Goal: Use online tool/utility

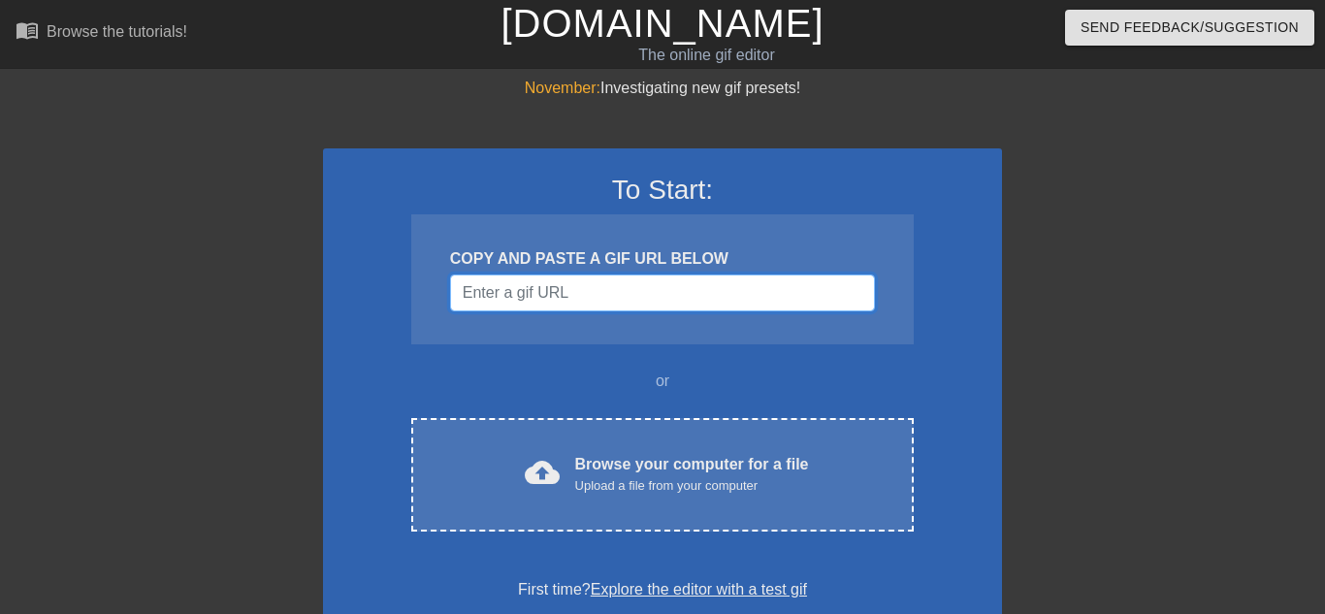
click at [684, 295] on input "Username" at bounding box center [662, 293] width 425 height 37
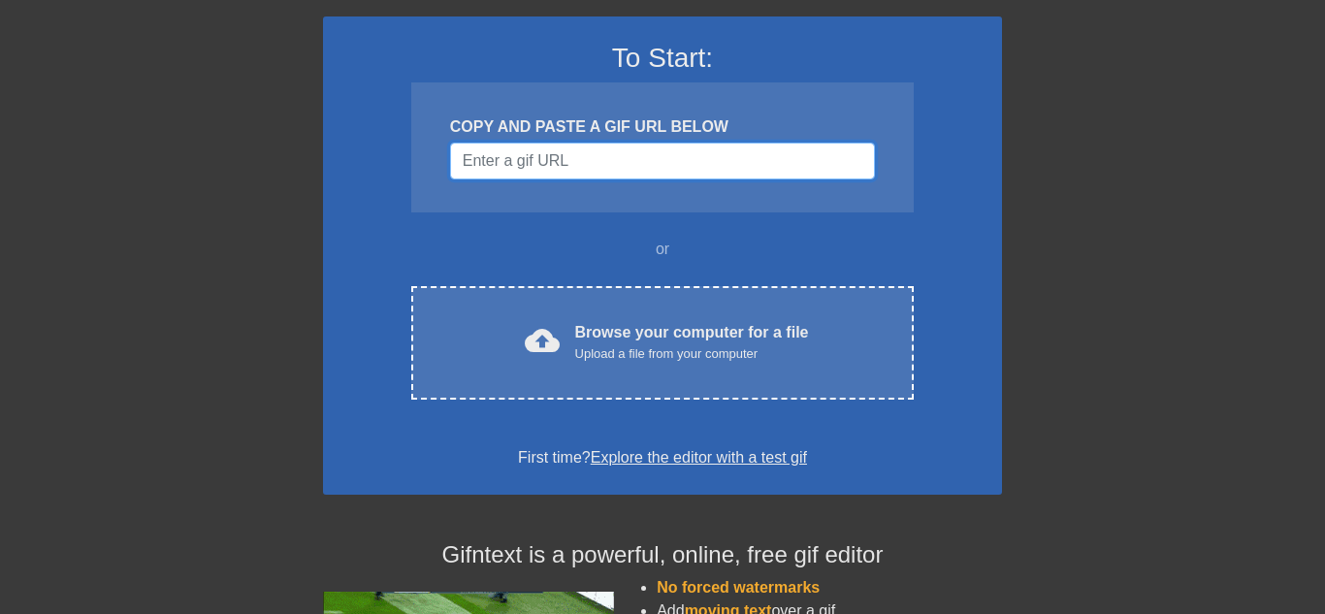
scroll to position [140, 0]
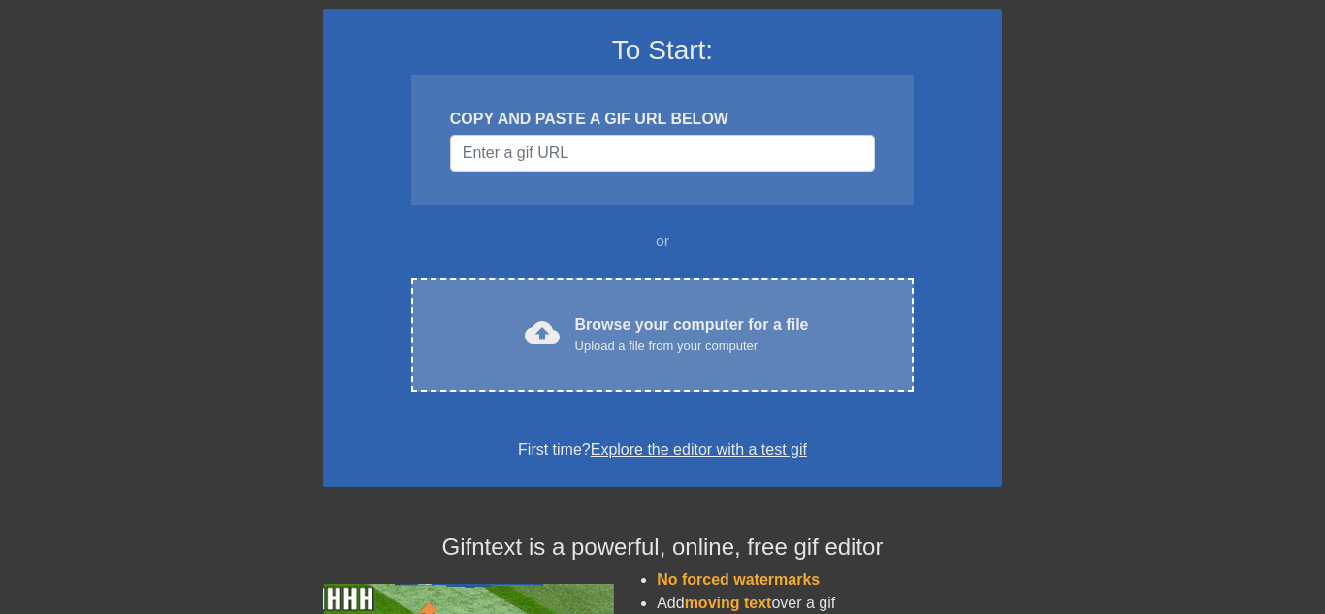
click at [667, 313] on div "Browse your computer for a file Upload a file from your computer" at bounding box center [692, 334] width 234 height 43
click at [578, 352] on div "cloud_upload Browse your computer for a file Upload a file from your computer" at bounding box center [662, 335] width 421 height 44
click at [678, 350] on div "Upload a file from your computer" at bounding box center [692, 346] width 234 height 19
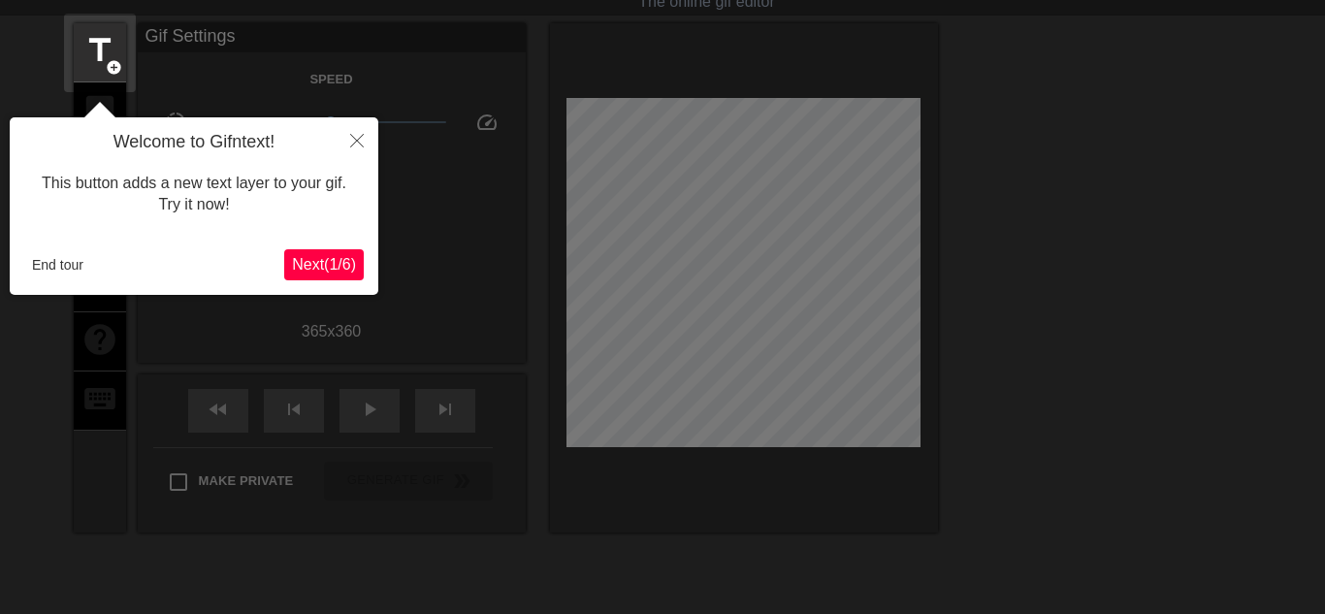
scroll to position [48, 0]
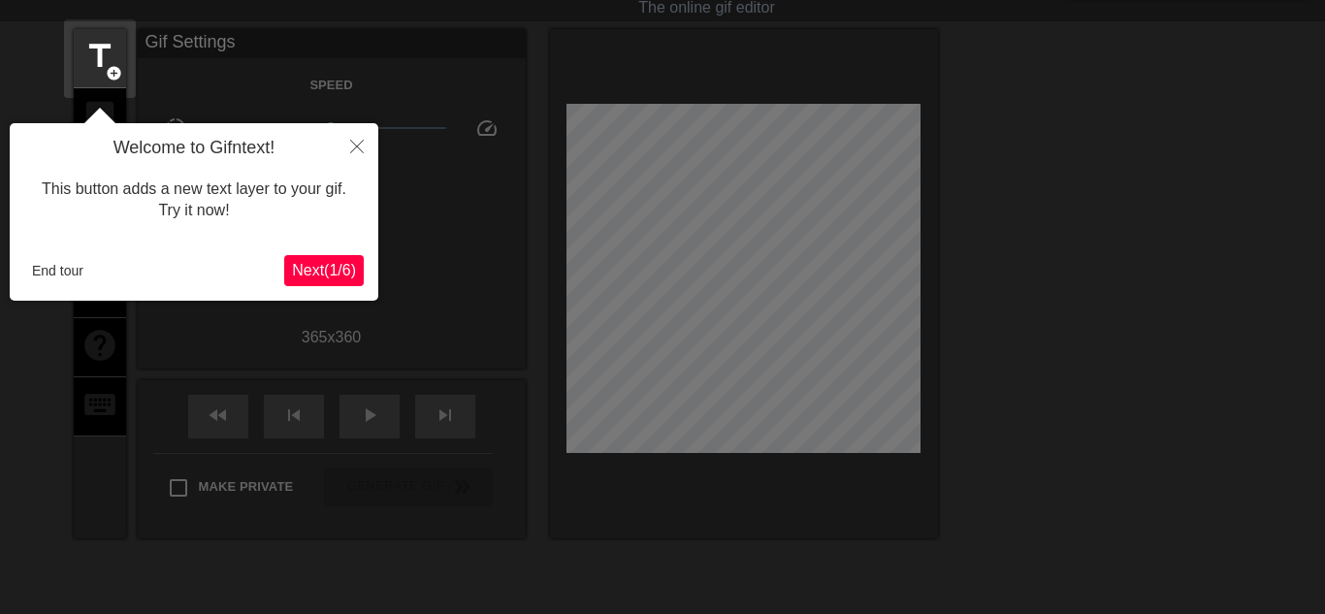
click at [316, 267] on span "Next ( 1 / 6 )" at bounding box center [324, 270] width 64 height 16
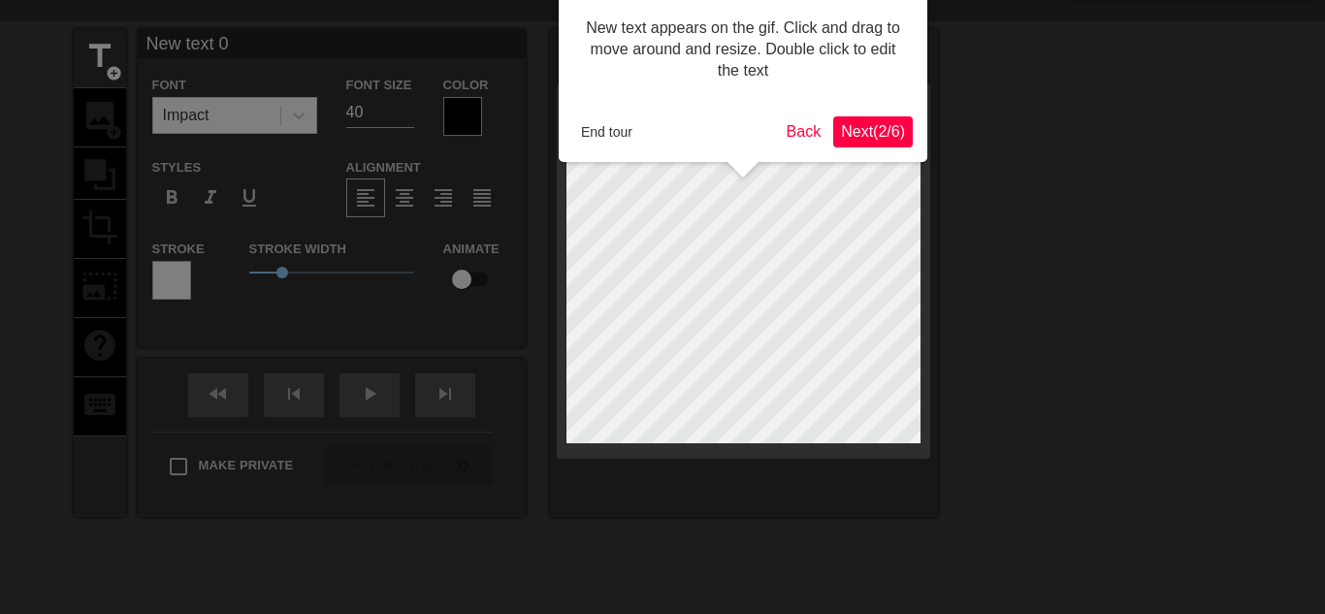
scroll to position [0, 0]
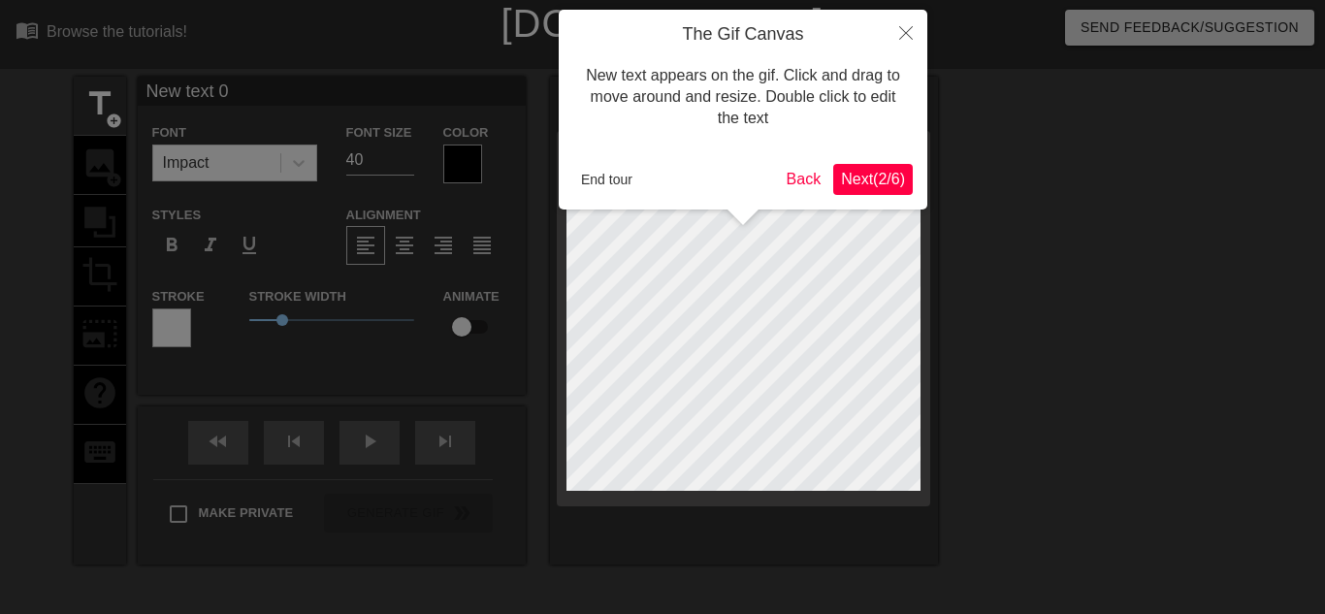
click at [903, 171] on span "Next ( 2 / 6 )" at bounding box center [873, 179] width 64 height 16
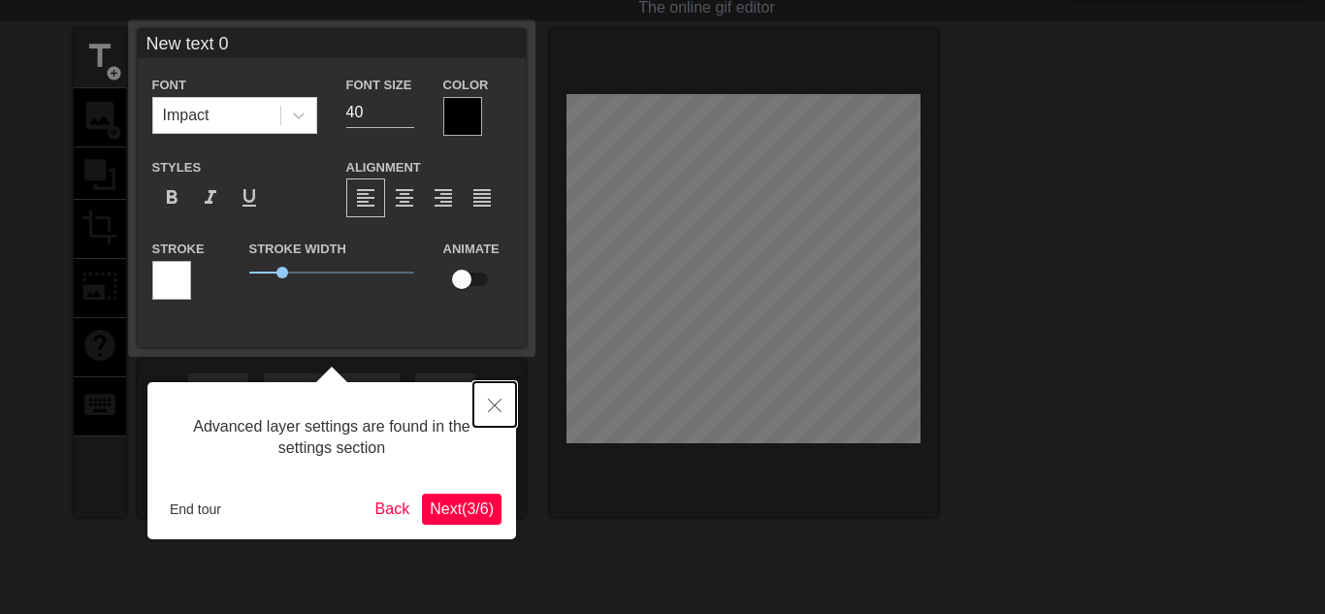
click at [499, 397] on button "Close" at bounding box center [494, 404] width 43 height 45
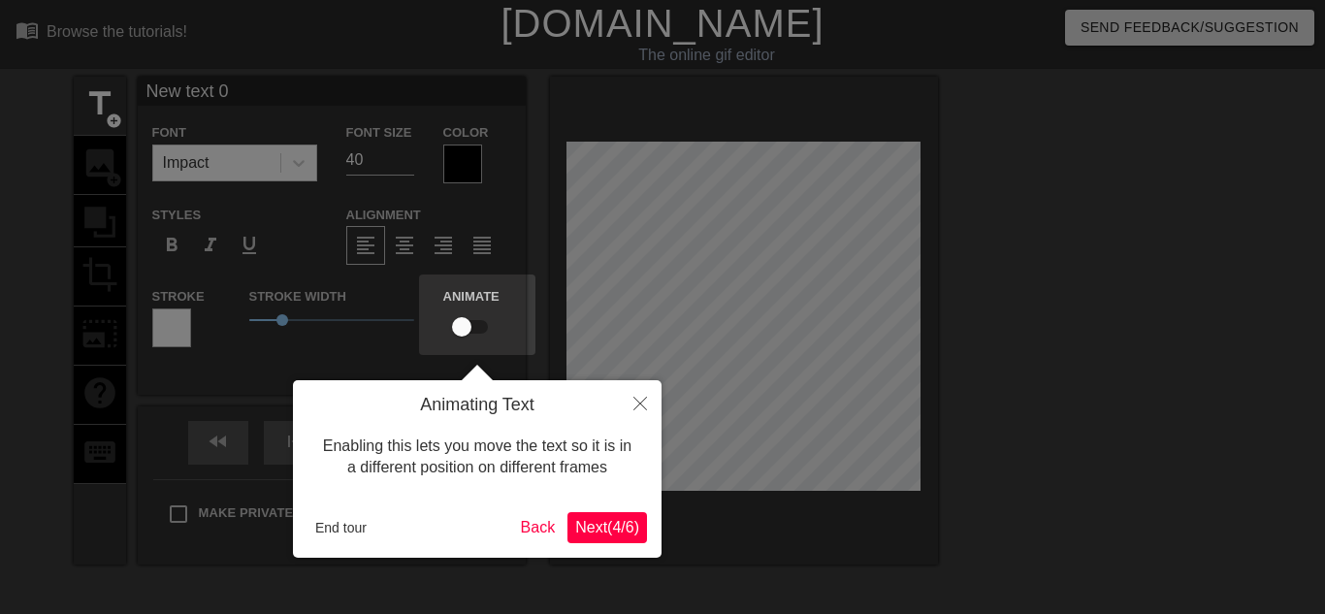
click at [607, 535] on span "Next ( 4 / 6 )" at bounding box center [607, 527] width 64 height 16
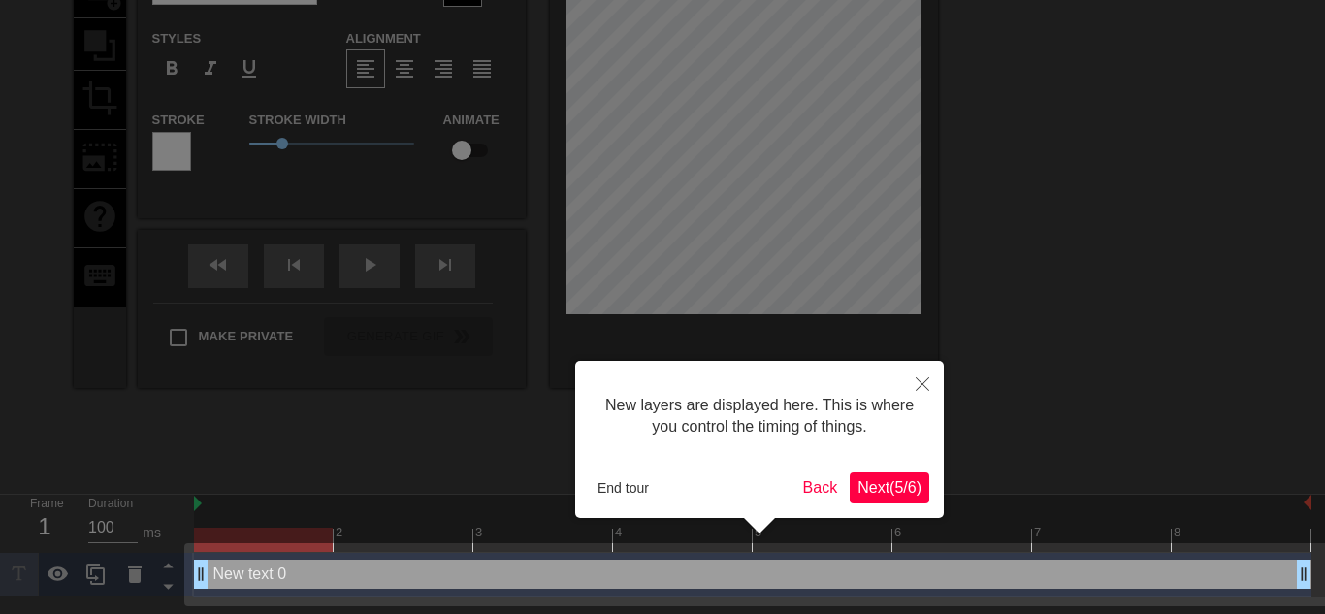
click at [860, 481] on span "Next ( 5 / 6 )" at bounding box center [889, 487] width 64 height 16
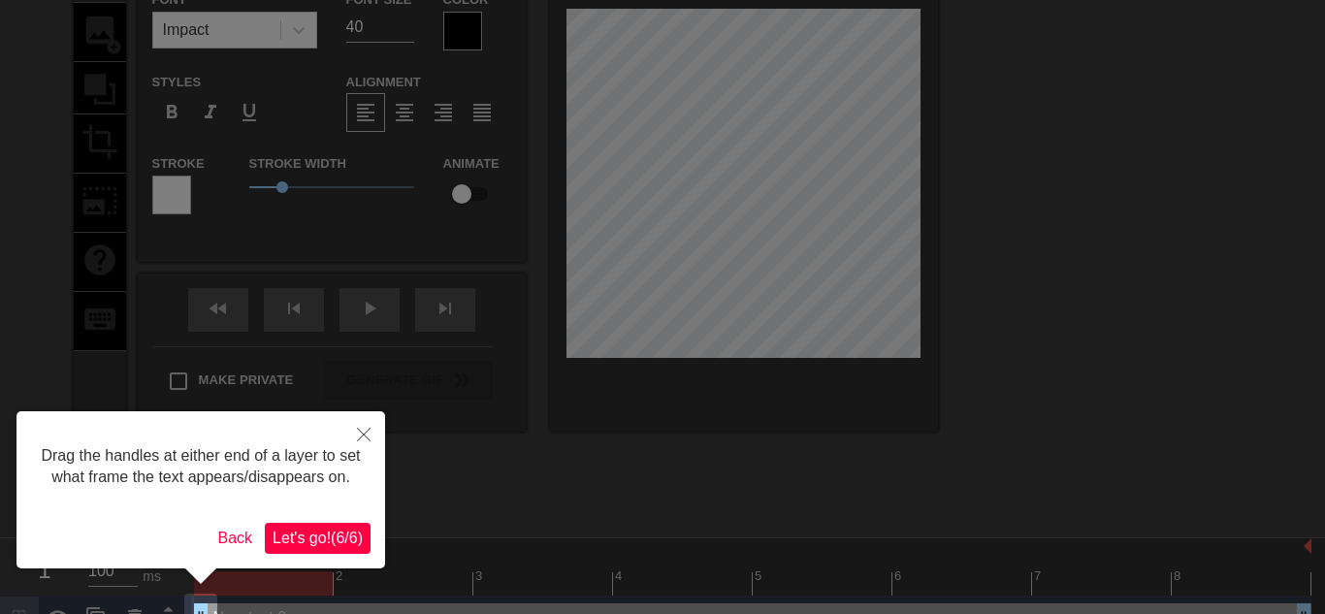
scroll to position [37, 0]
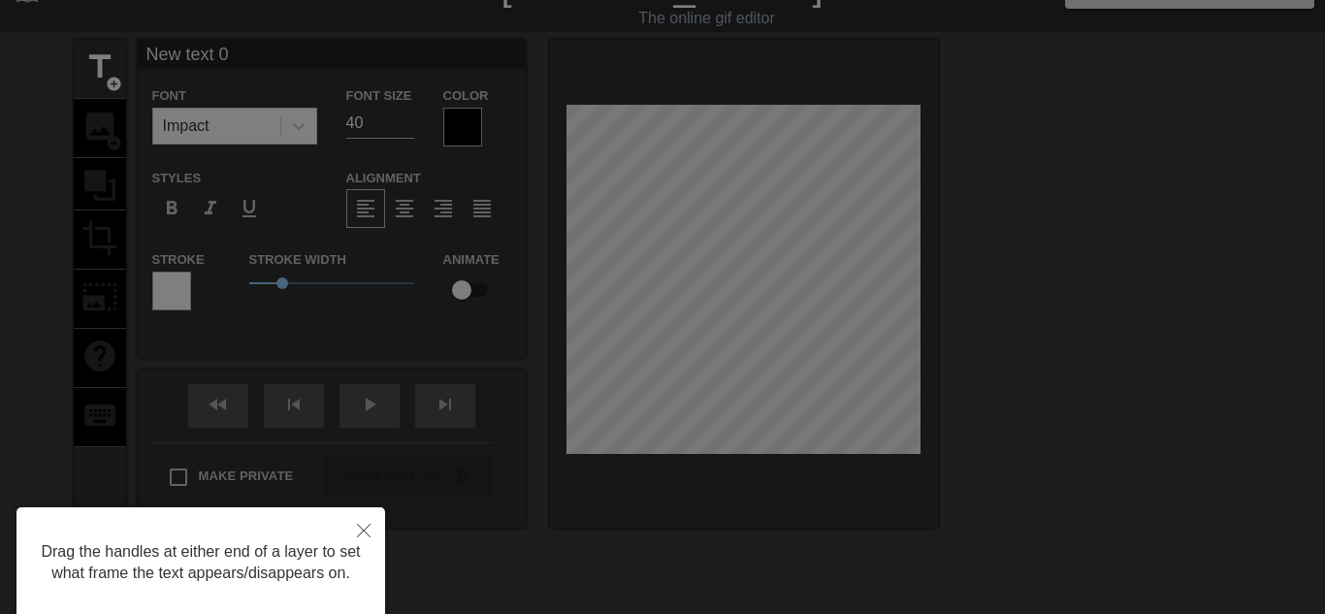
click at [860, 481] on div at bounding box center [662, 354] width 1325 height 783
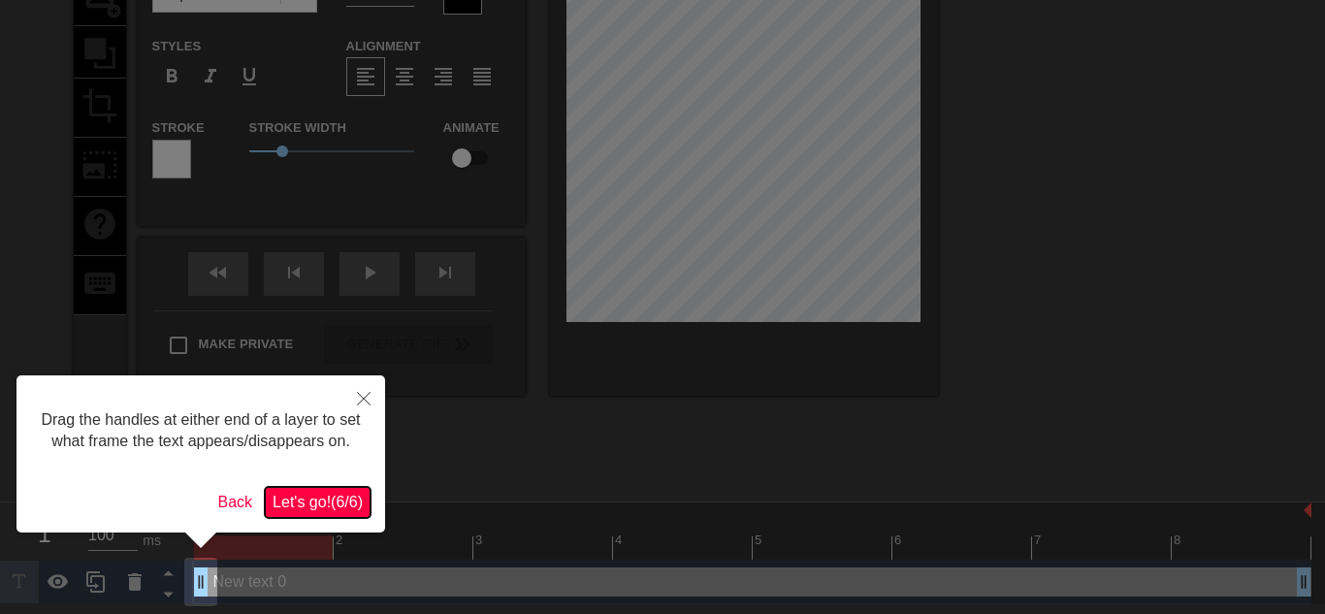
click at [361, 498] on span "Let's go! ( 6 / 6 )" at bounding box center [318, 502] width 90 height 16
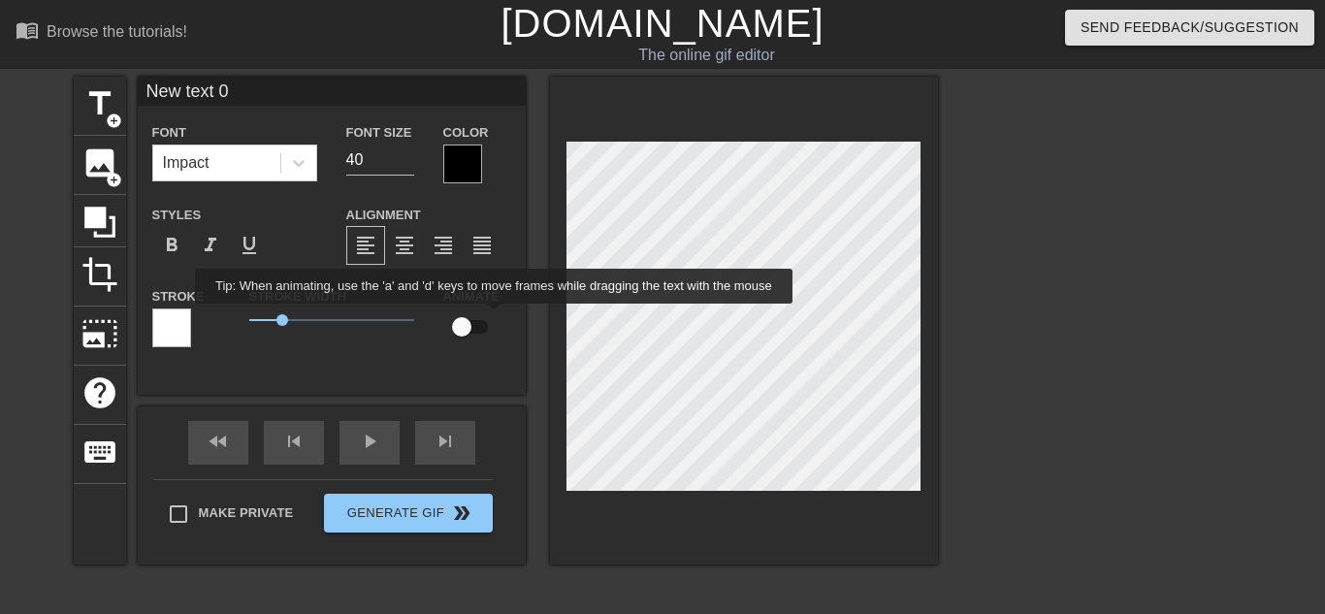
click at [477, 319] on input "checkbox" at bounding box center [461, 326] width 111 height 37
checkbox input "true"
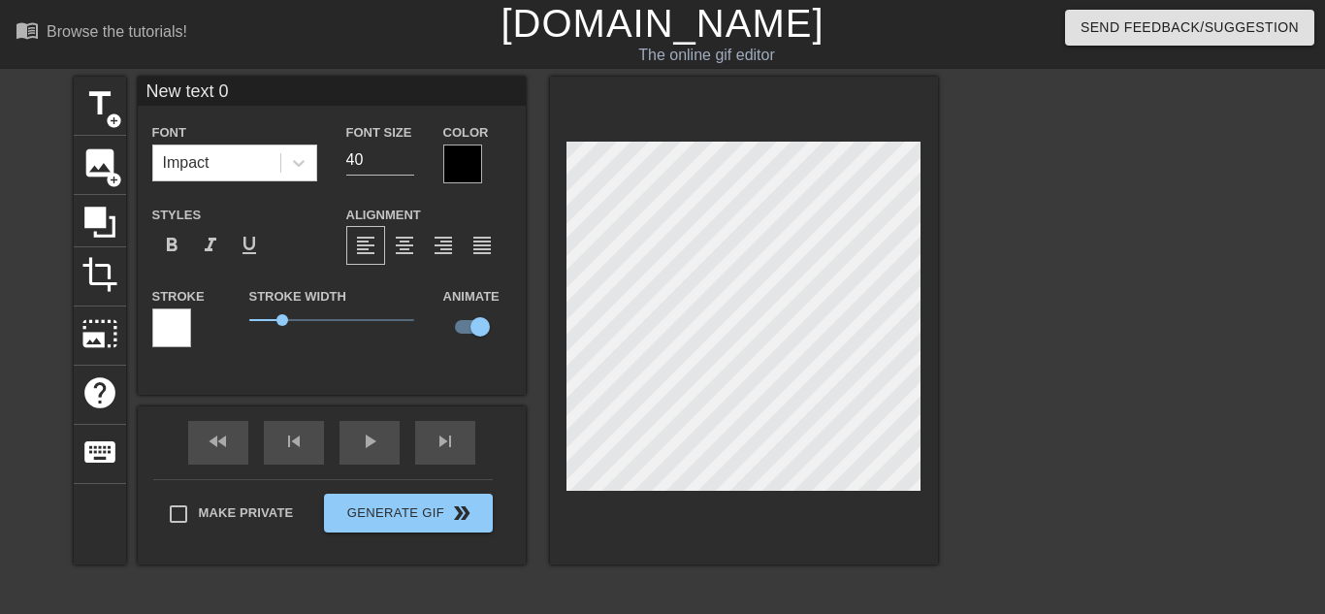
click at [362, 295] on div "title add_circle image add_circle crop photo_size_select_large help keyboard Ne…" at bounding box center [506, 321] width 864 height 488
click at [79, 191] on div "image add_circle" at bounding box center [100, 165] width 52 height 59
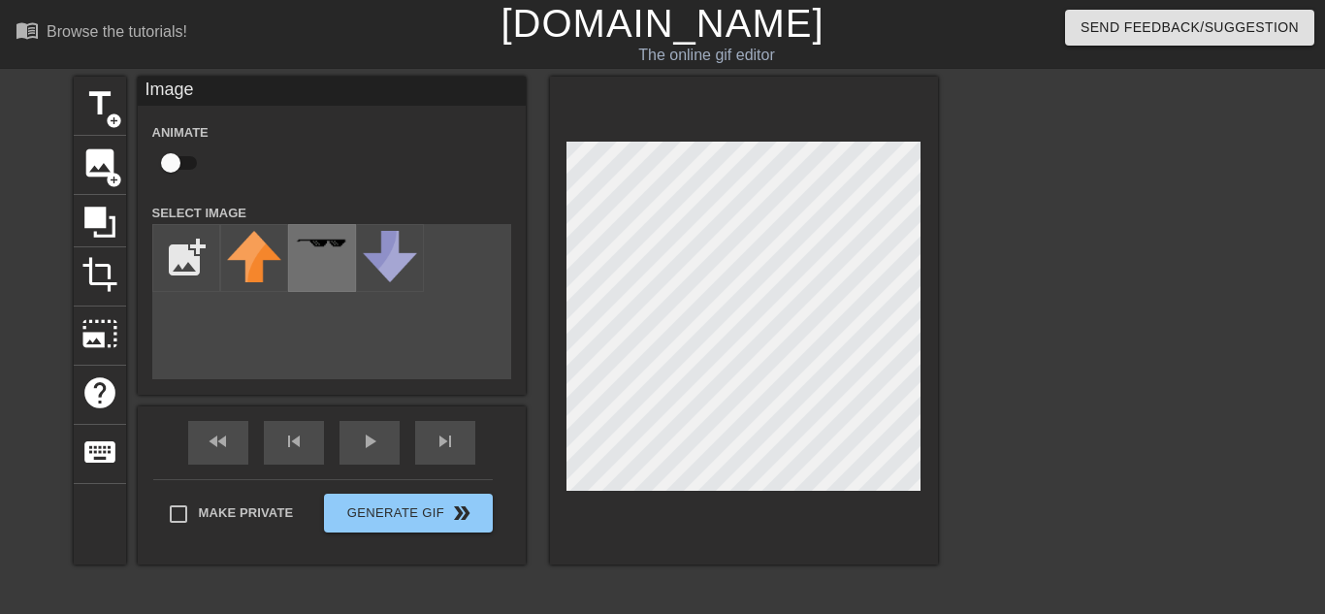
click at [332, 277] on div at bounding box center [322, 258] width 68 height 68
click at [160, 152] on input "checkbox" at bounding box center [170, 163] width 111 height 37
checkbox input "true"
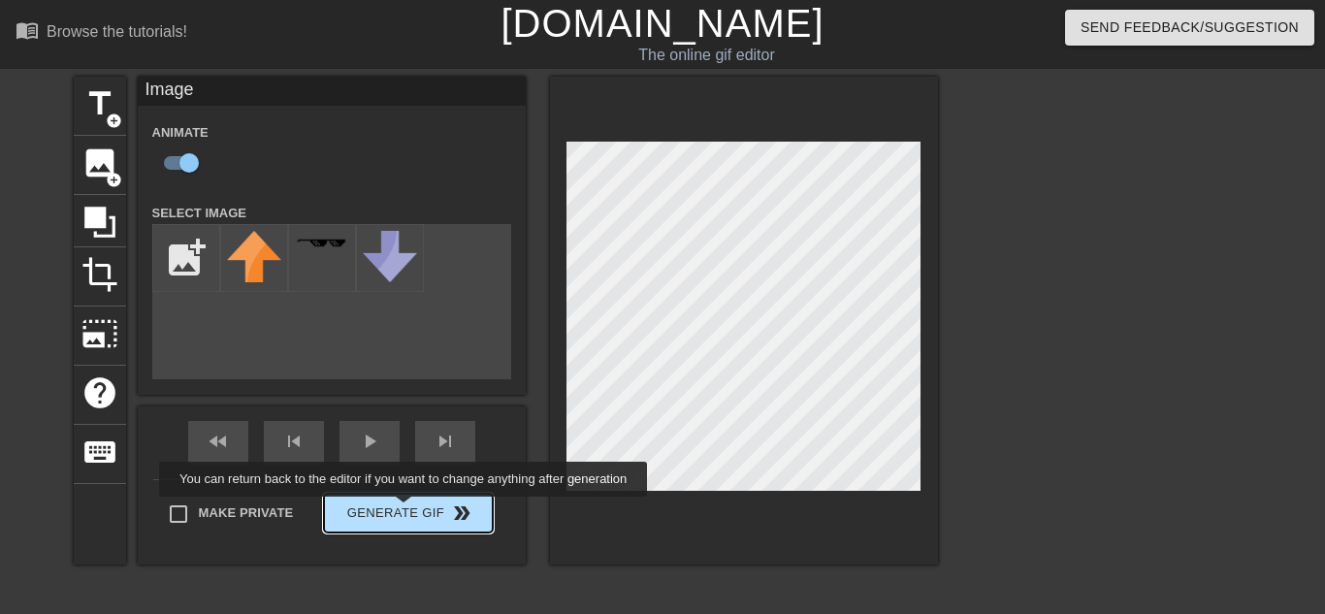
click at [399, 510] on div "Make Private Generate Gif double_arrow" at bounding box center [322, 517] width 339 height 77
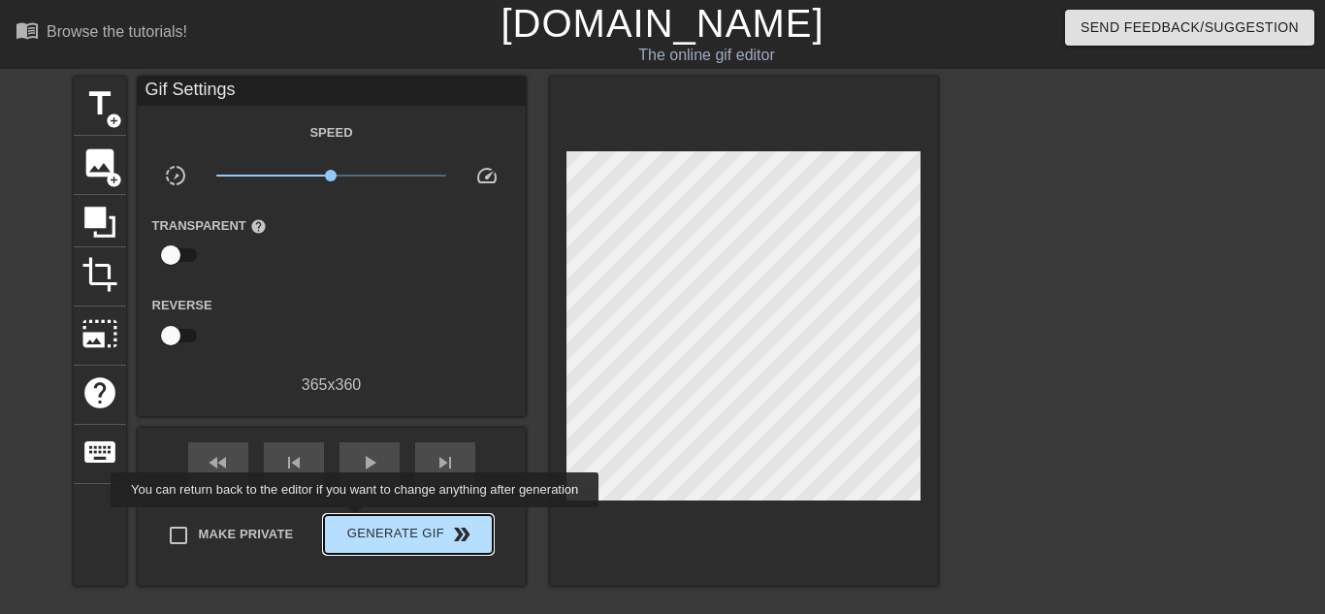
click at [350, 523] on span "Generate Gif double_arrow" at bounding box center [408, 534] width 152 height 23
